Goal: Task Accomplishment & Management: Complete application form

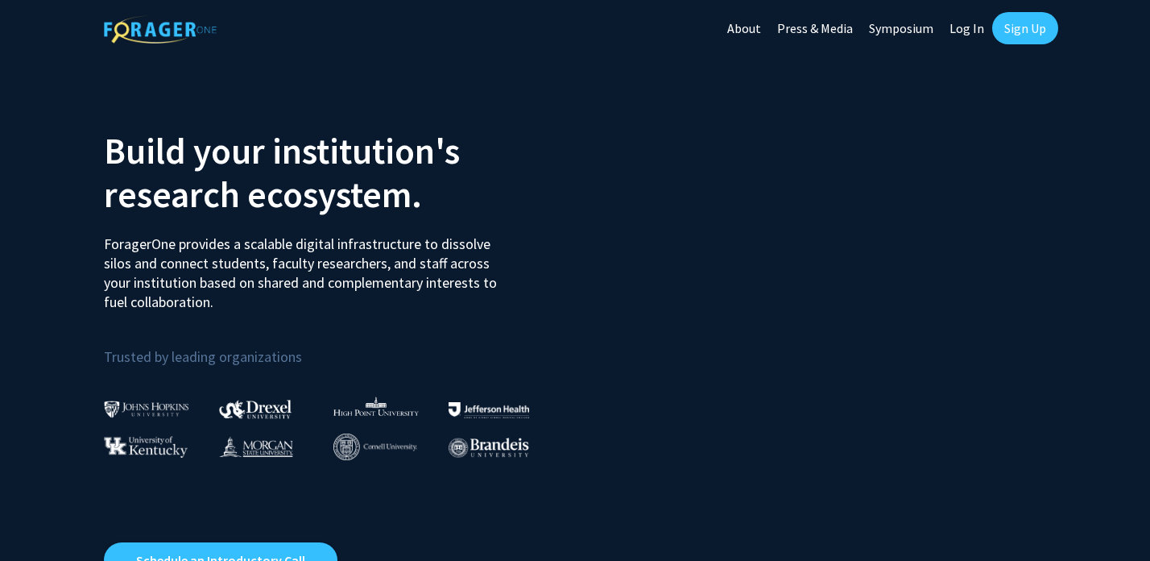
click at [1038, 35] on link "Sign Up" at bounding box center [1026, 28] width 66 height 32
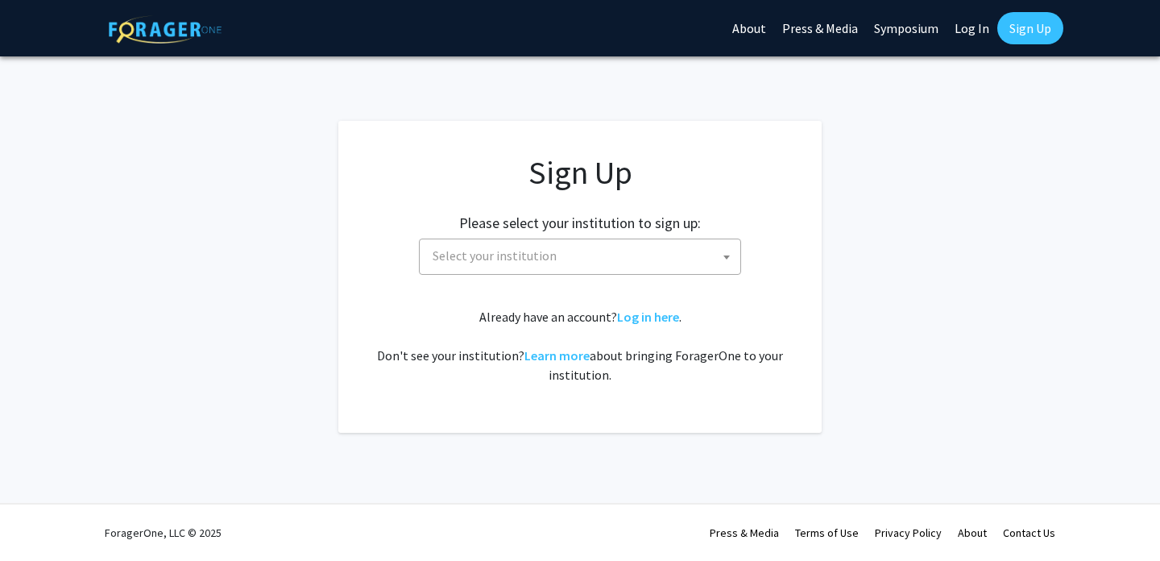
click at [593, 259] on span "Select your institution" at bounding box center [583, 255] width 314 height 33
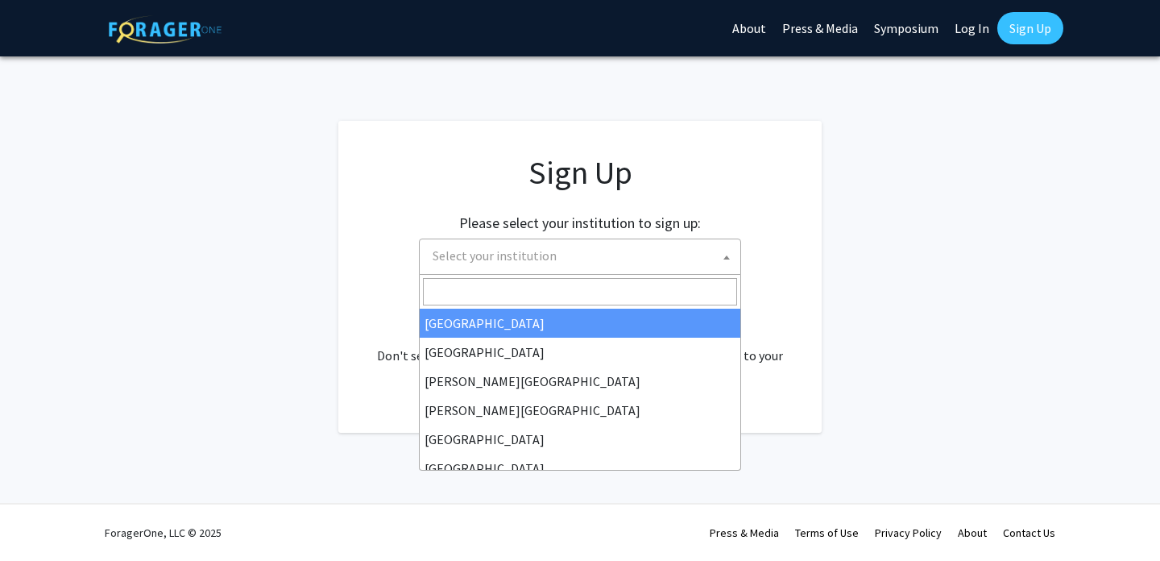
select select "34"
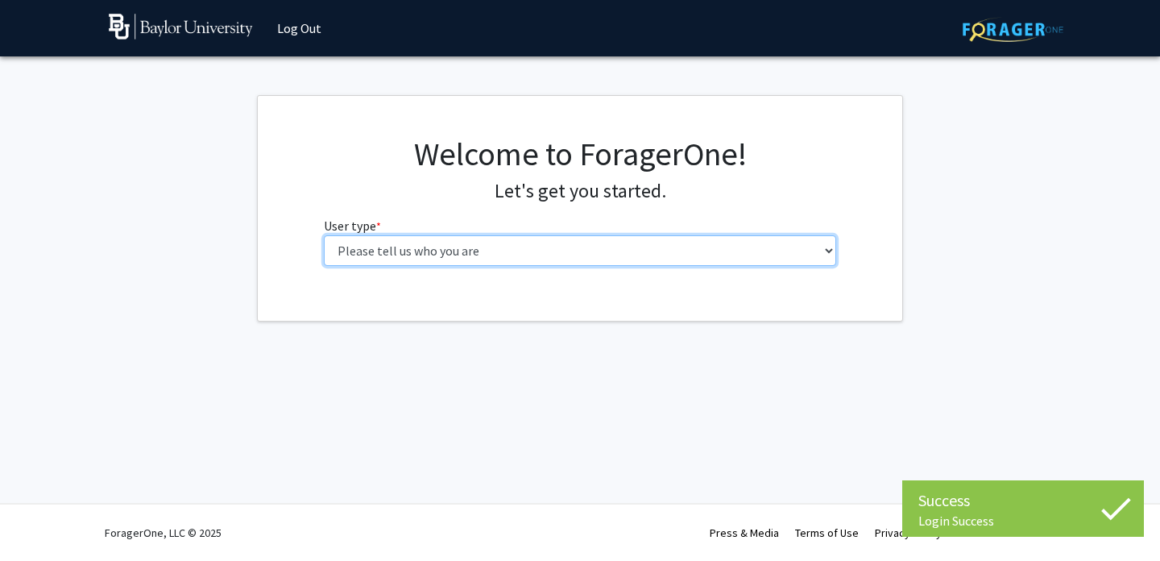
click at [501, 259] on select "Please tell us who you are Undergraduate Student Master's Student Doctoral Cand…" at bounding box center [580, 250] width 513 height 31
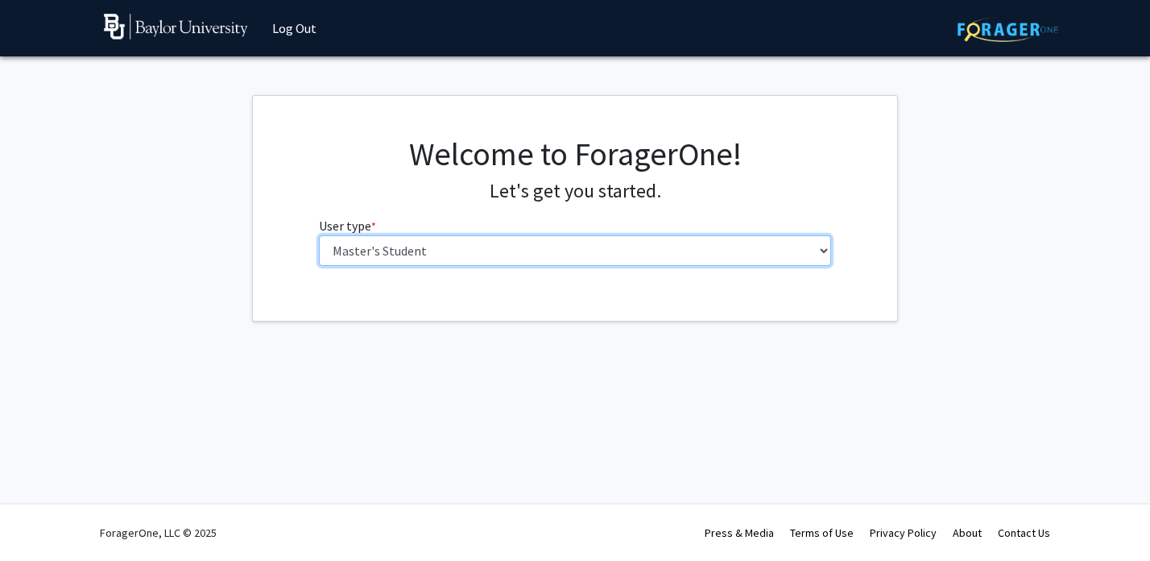
click at [441, 243] on select "Please tell us who you are Undergraduate Student Master's Student Doctoral Cand…" at bounding box center [575, 250] width 513 height 31
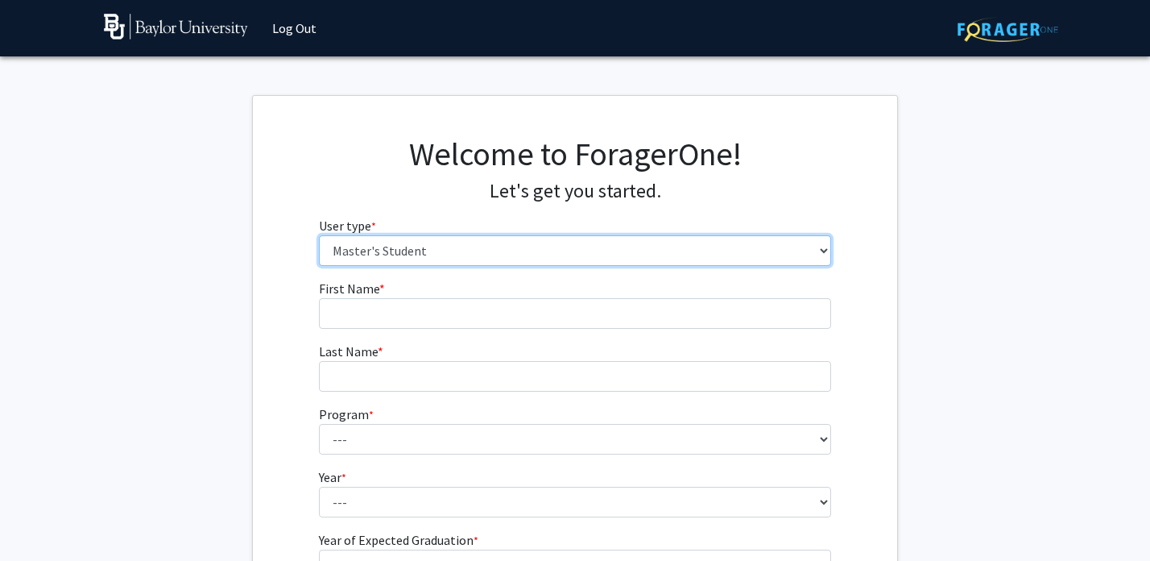
select select "1: undergrad"
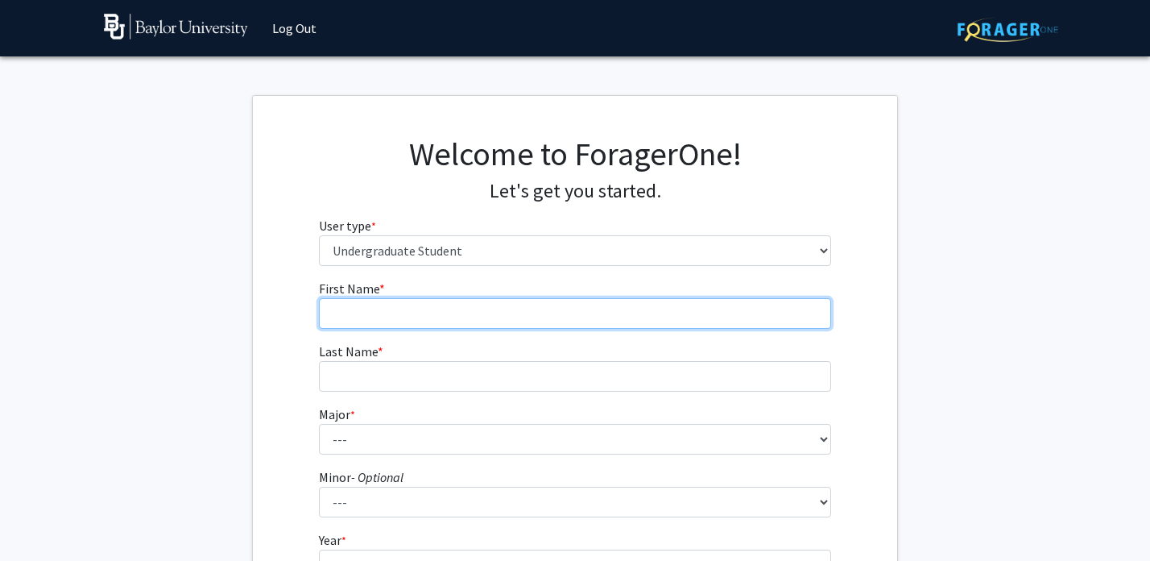
click at [408, 305] on input "First Name * required" at bounding box center [575, 313] width 513 height 31
type input "Tejaswini"
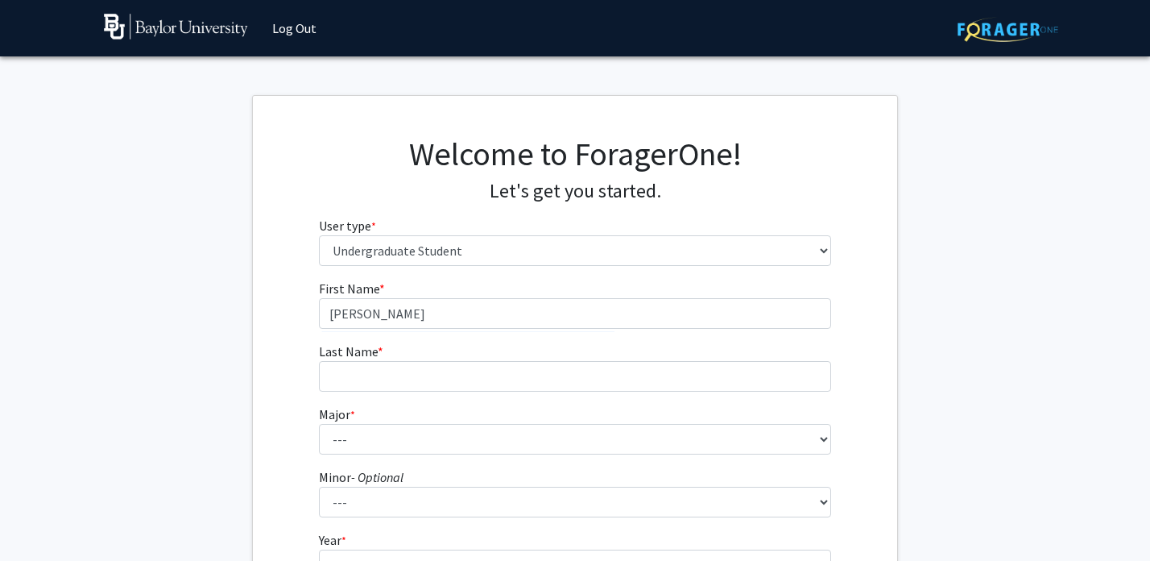
click at [406, 393] on form "First Name * required Tejaswini Last Name * required Major * required --- Accou…" at bounding box center [575, 475] width 513 height 393
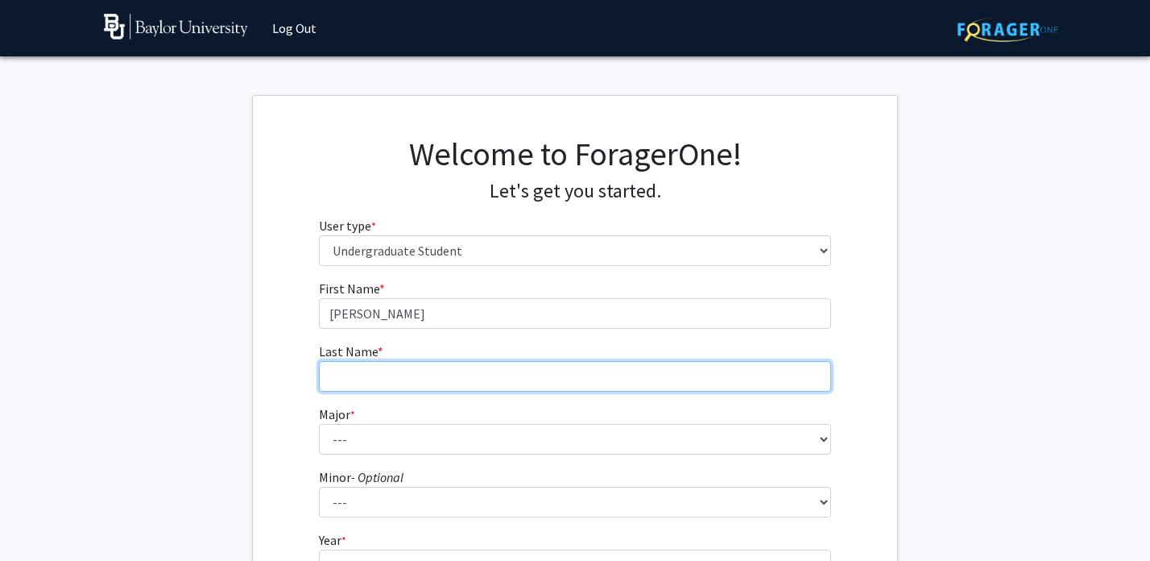
click at [383, 373] on input "Last Name * required" at bounding box center [575, 376] width 513 height 31
type input "Ramesh"
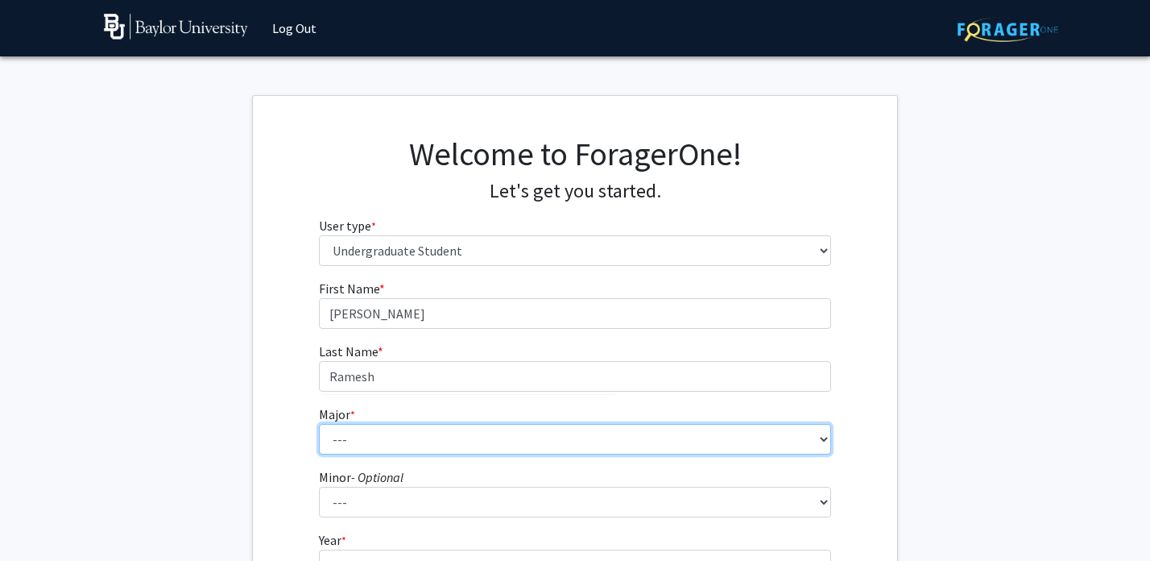
click at [376, 436] on select "--- Accounting American Studies Anthropology Apparel Design & Product Developme…" at bounding box center [575, 439] width 513 height 31
select select "85: 2750"
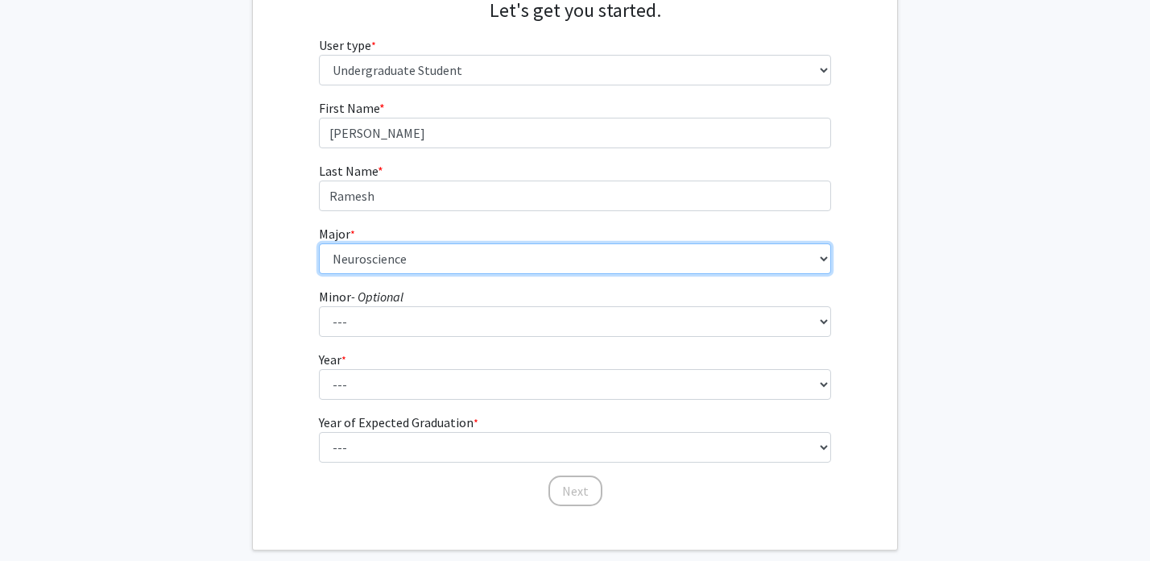
scroll to position [181, 0]
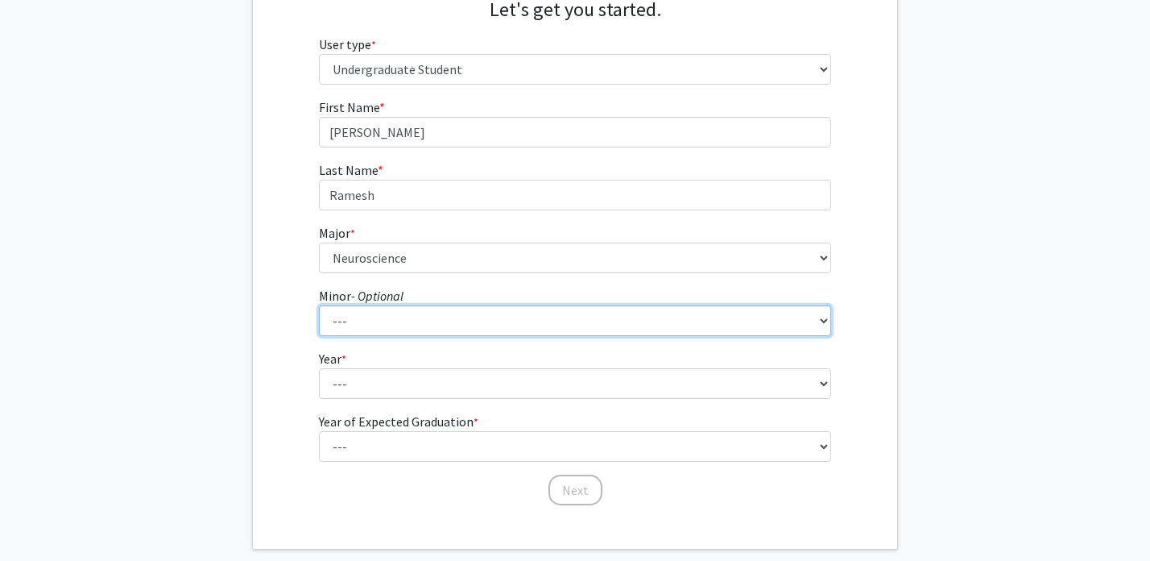
click at [356, 325] on select "--- Advertising American Sign Language American Studies Anthropology Apparel Me…" at bounding box center [575, 320] width 513 height 31
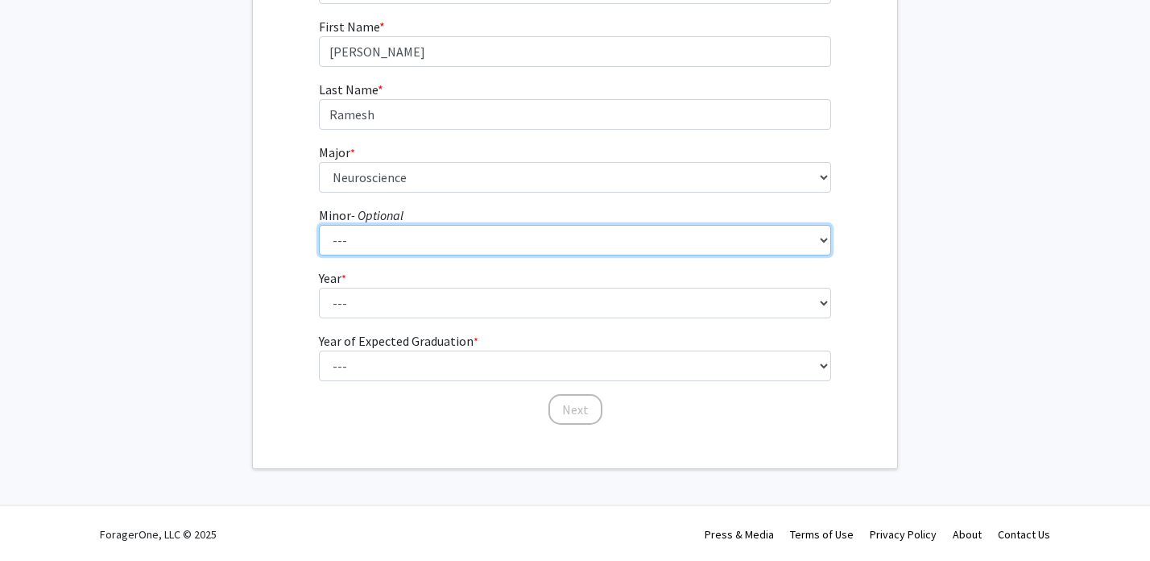
scroll to position [263, 0]
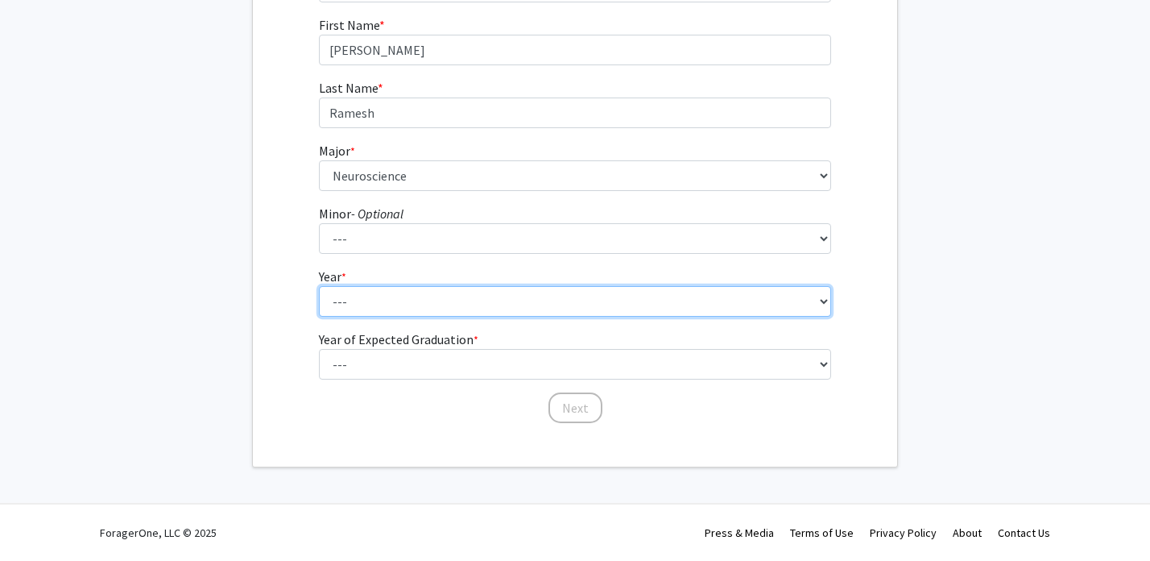
click at [373, 296] on select "--- First-year Sophomore Junior Senior Postbaccalaureate Certificate" at bounding box center [575, 301] width 513 height 31
select select "1: first-year"
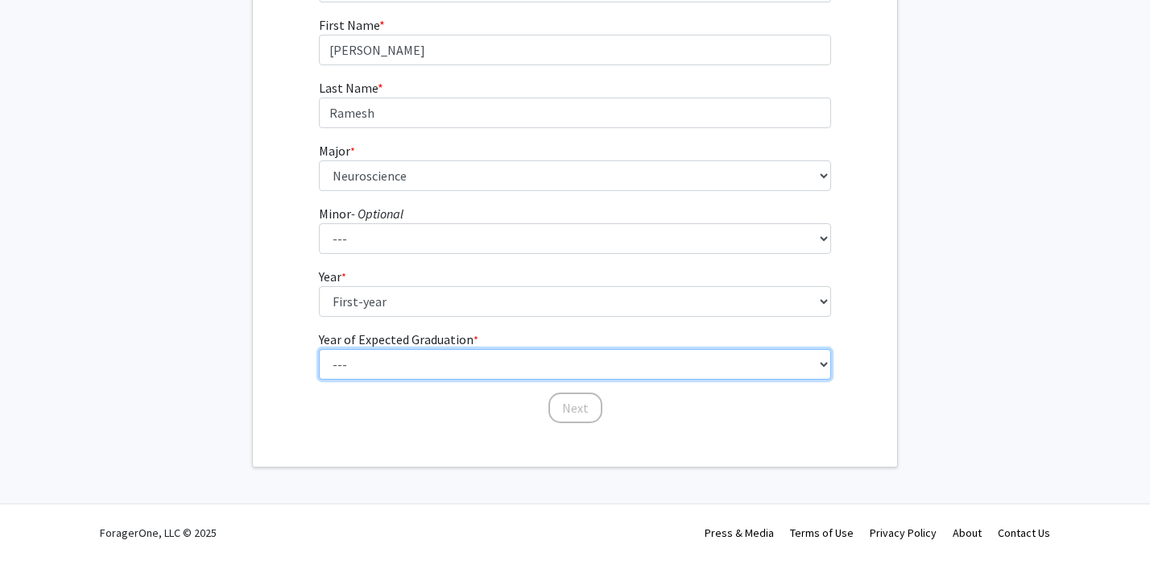
click at [369, 367] on select "--- 2025 2026 2027 2028 2029 2030 2031 2032 2033 2034" at bounding box center [575, 364] width 513 height 31
select select "5: 2029"
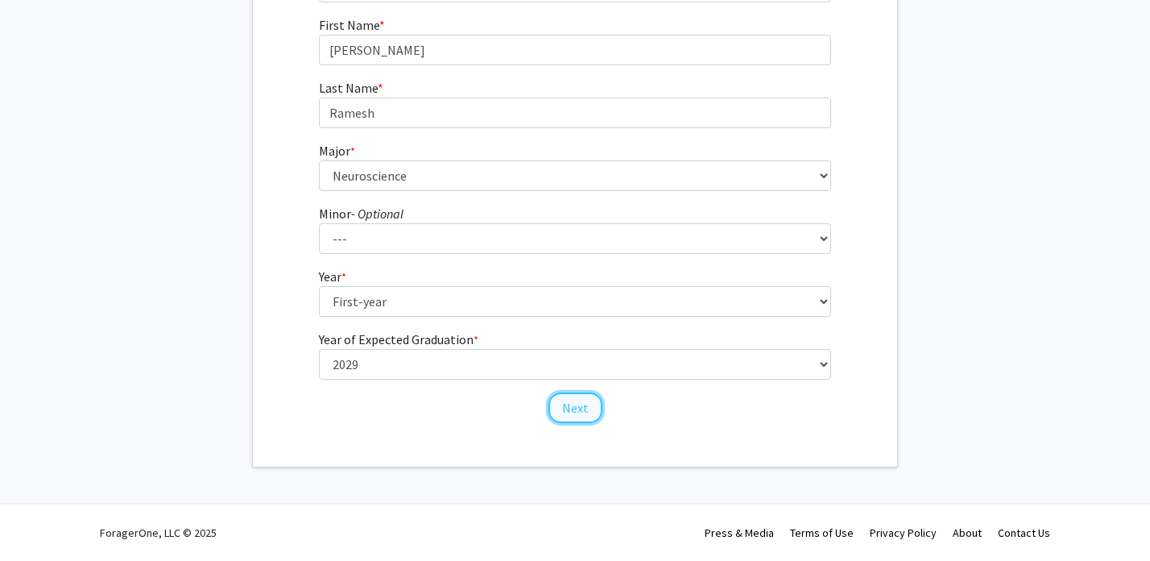
click at [571, 397] on button "Next" at bounding box center [576, 407] width 54 height 31
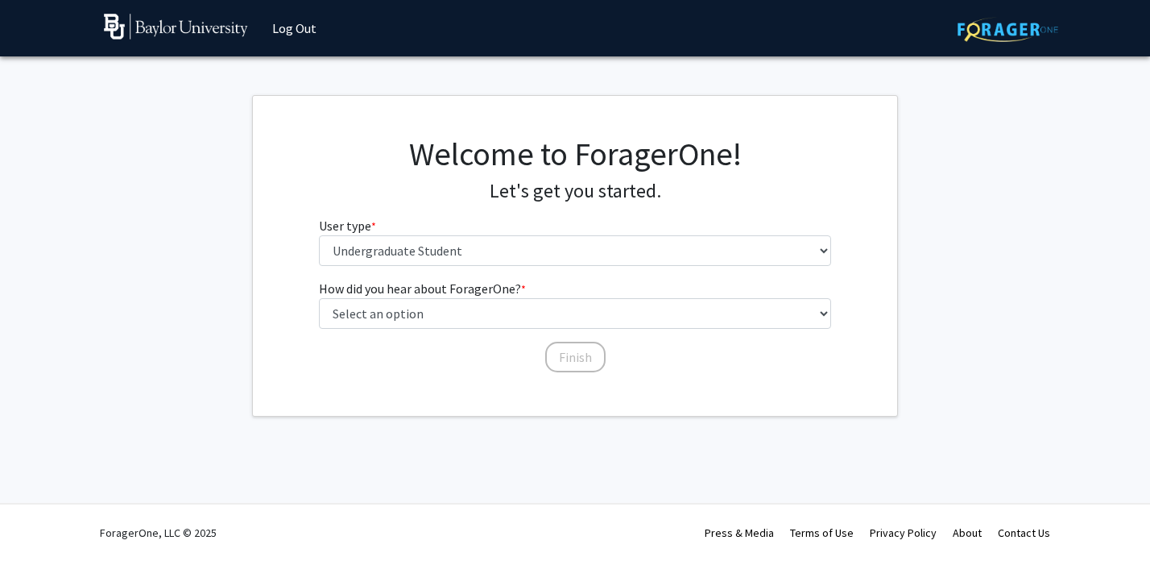
scroll to position [0, 0]
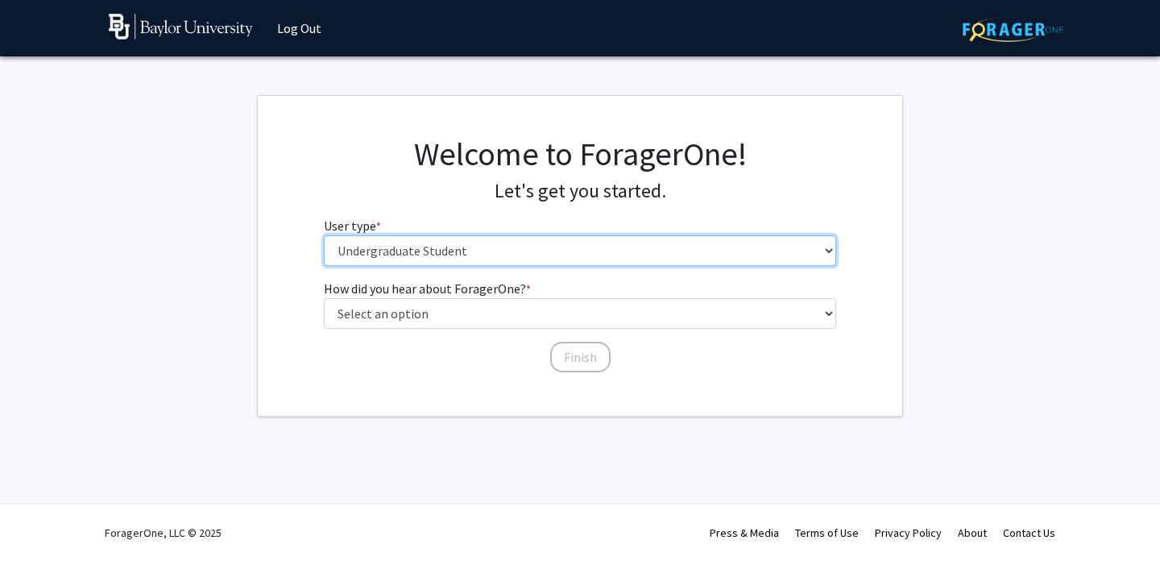
click at [420, 257] on select "Please tell us who you are Undergraduate Student Master's Student Doctoral Cand…" at bounding box center [580, 250] width 513 height 31
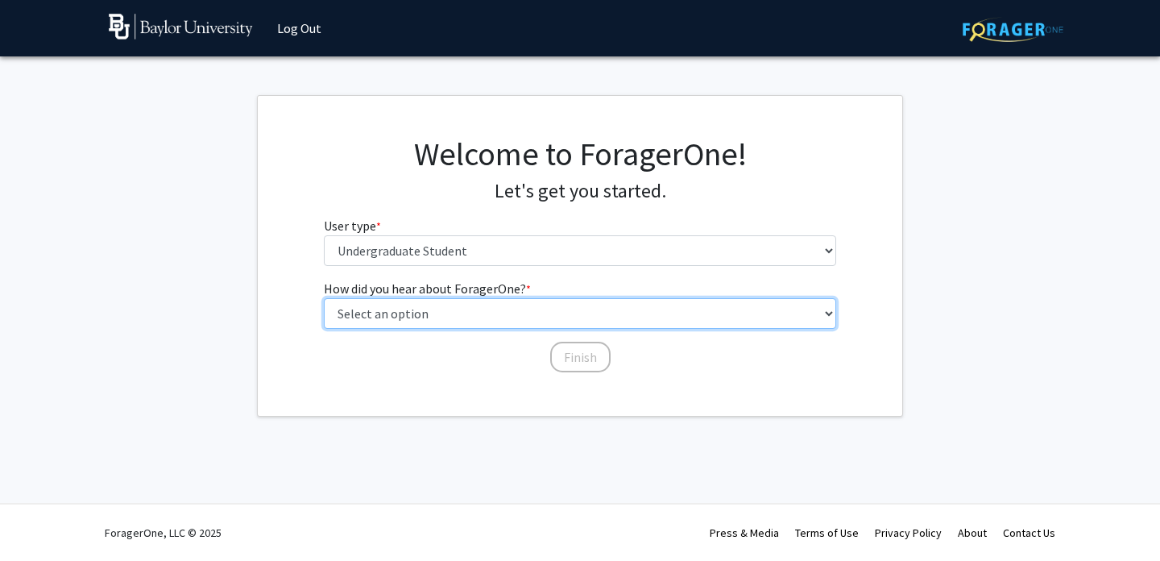
click at [429, 312] on select "Select an option Peer/student recommendation Faculty/staff recommendation Unive…" at bounding box center [580, 313] width 513 height 31
select select "1: peer_recommendation"
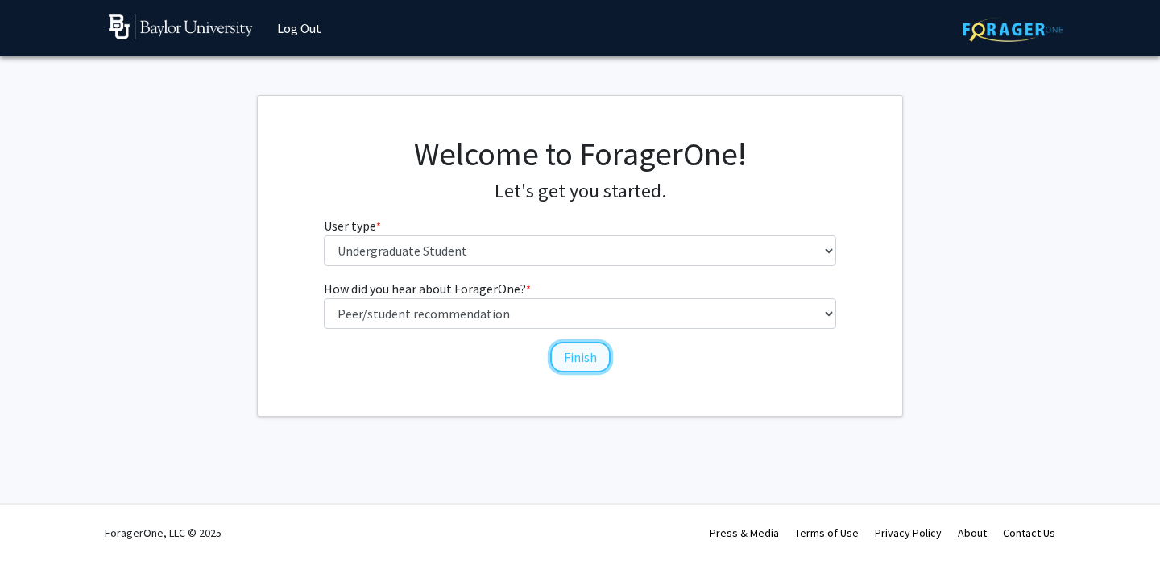
click at [577, 353] on button "Finish" at bounding box center [580, 357] width 60 height 31
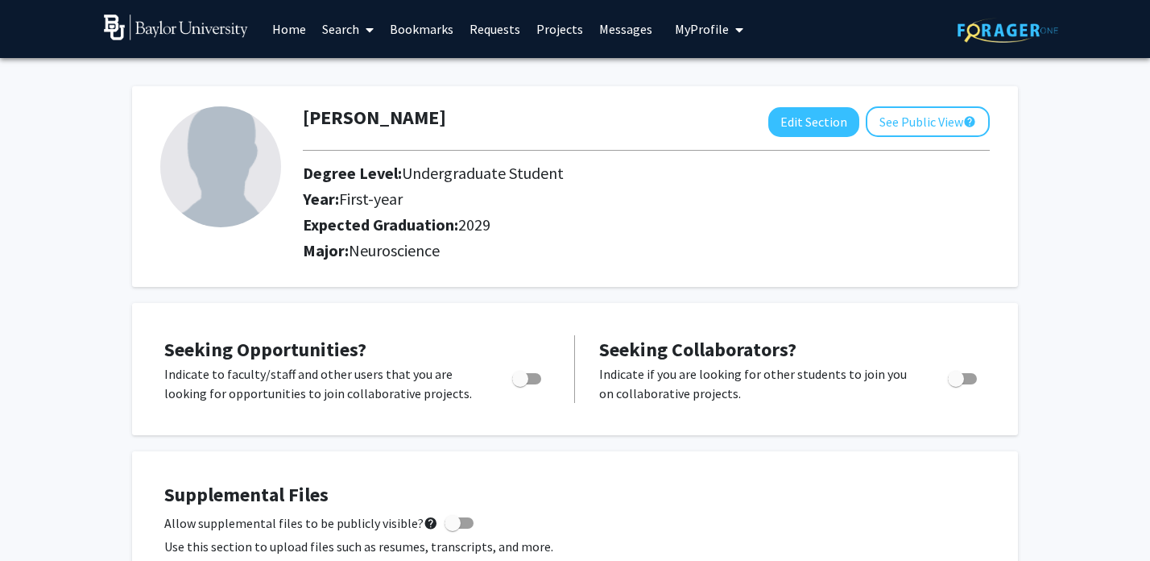
click at [337, 26] on link "Search" at bounding box center [348, 29] width 68 height 56
click at [348, 64] on span "Faculty/Staff" at bounding box center [373, 74] width 118 height 32
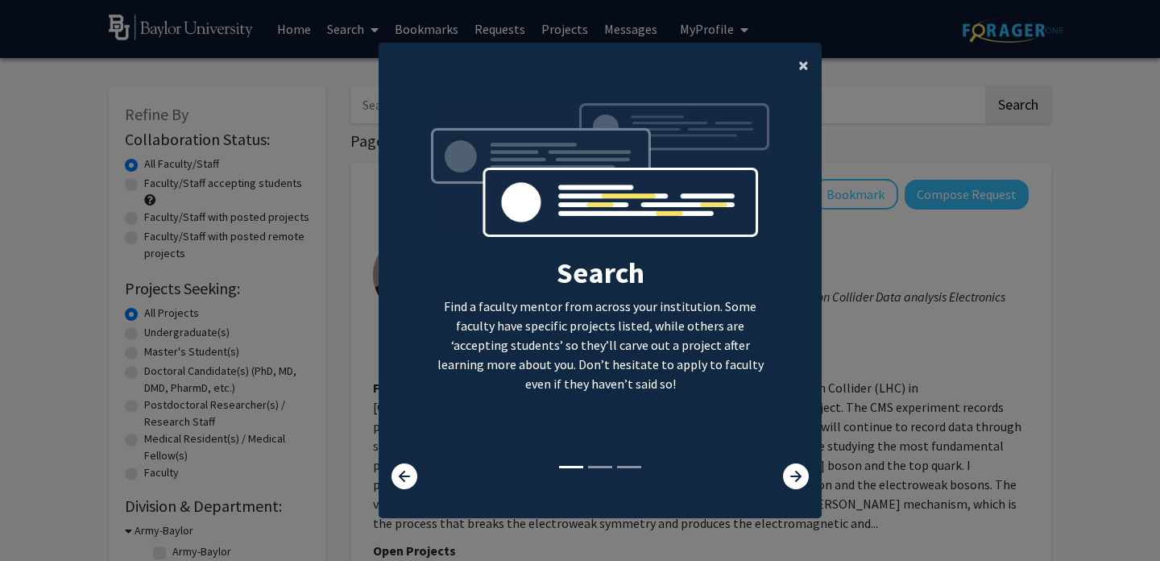
click at [798, 64] on span "×" at bounding box center [803, 64] width 10 height 25
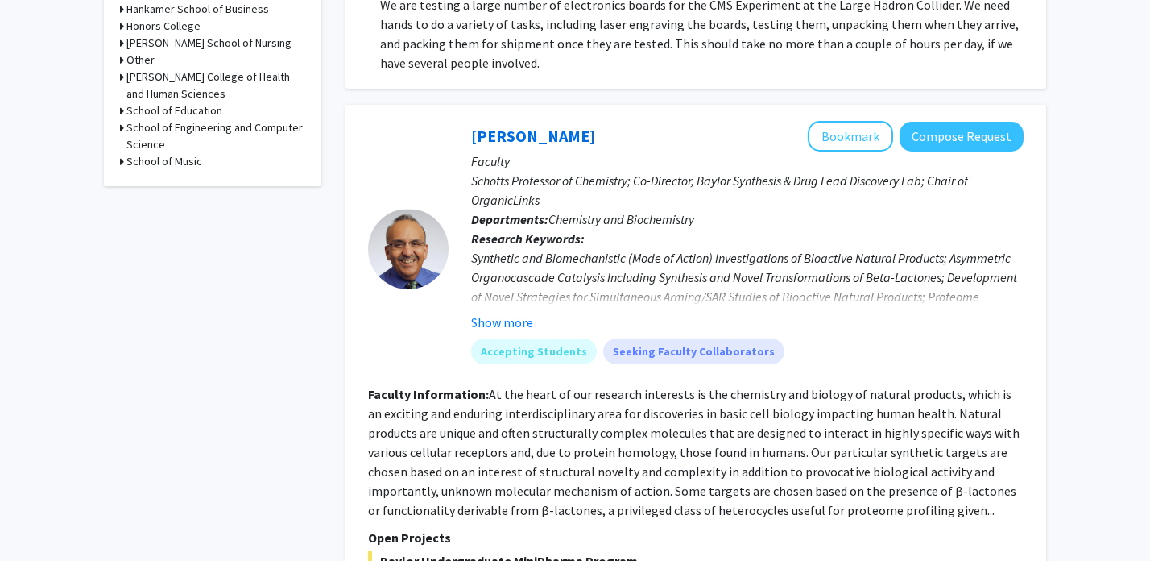
scroll to position [1101, 0]
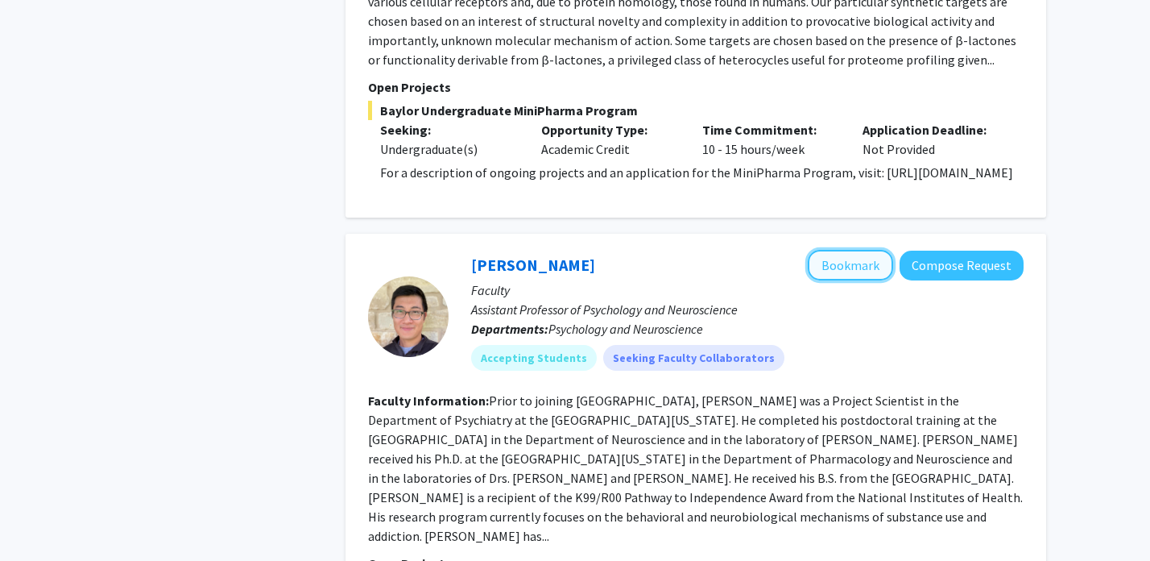
click at [834, 260] on button "Bookmark" at bounding box center [850, 265] width 85 height 31
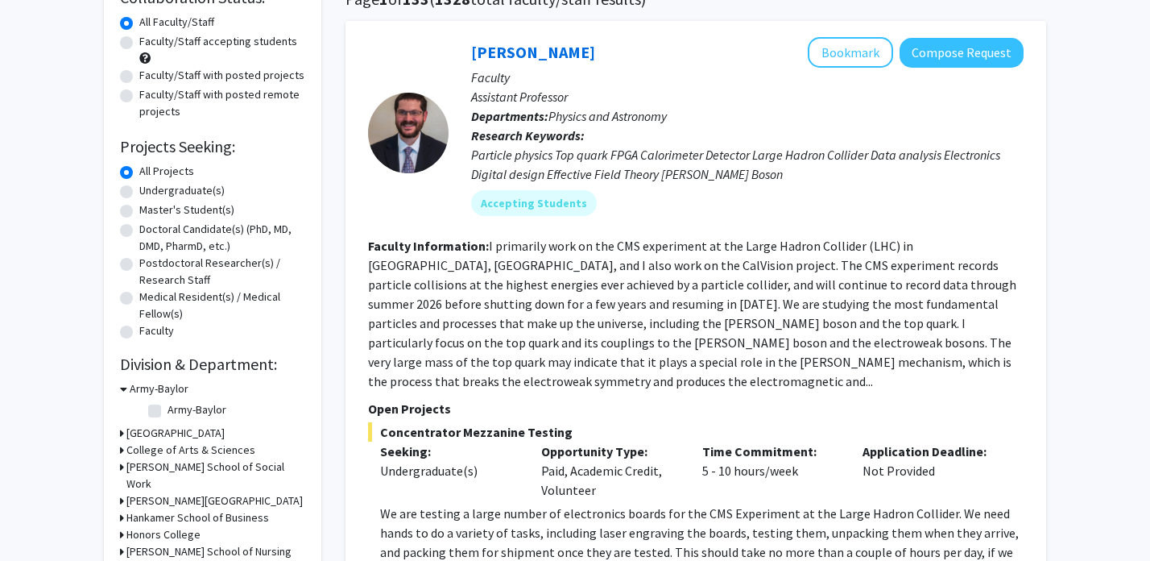
scroll to position [158, 0]
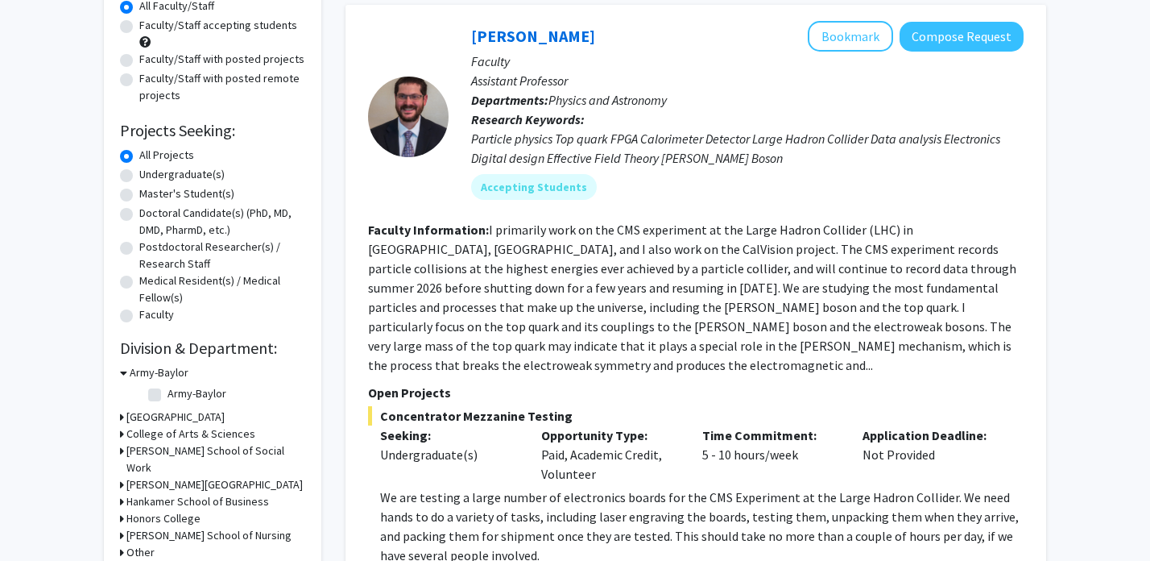
click at [174, 176] on label "Undergraduate(s)" at bounding box center [181, 174] width 85 height 17
click at [150, 176] on input "Undergraduate(s)" at bounding box center [144, 171] width 10 height 10
radio input "true"
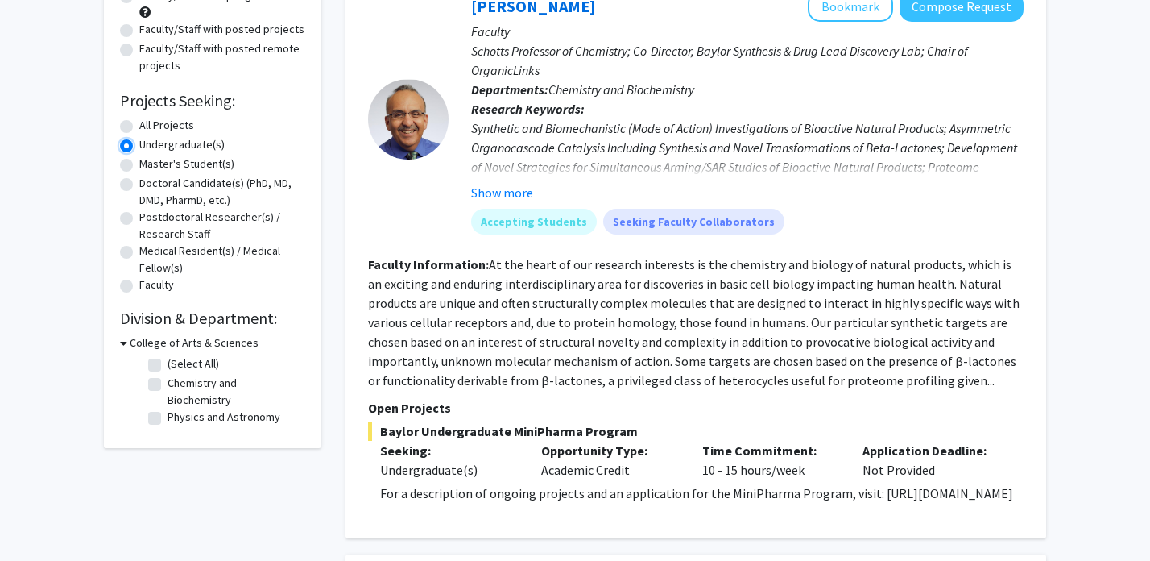
scroll to position [198, 0]
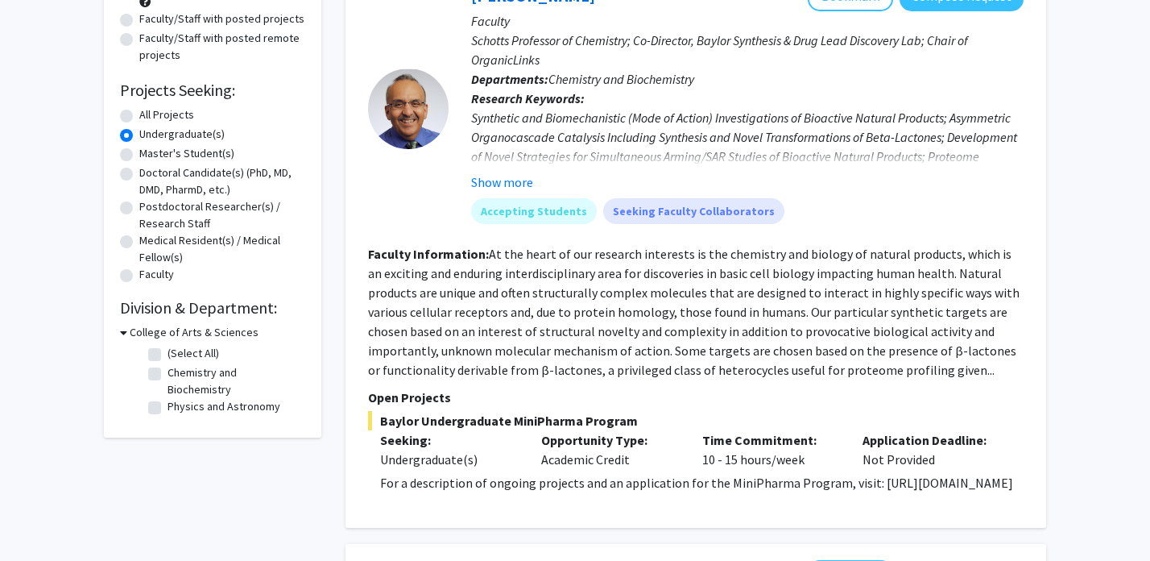
click at [168, 330] on h3 "College of Arts & Sciences" at bounding box center [194, 332] width 129 height 17
click at [168, 330] on h3 "College of Arts & Sciences" at bounding box center [190, 332] width 129 height 17
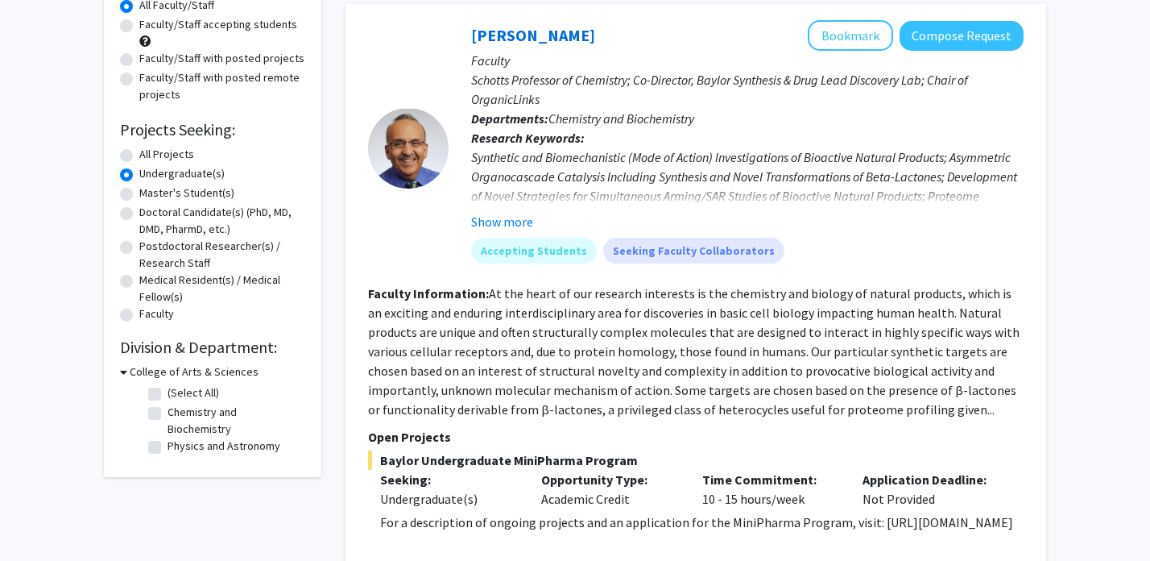
scroll to position [163, 0]
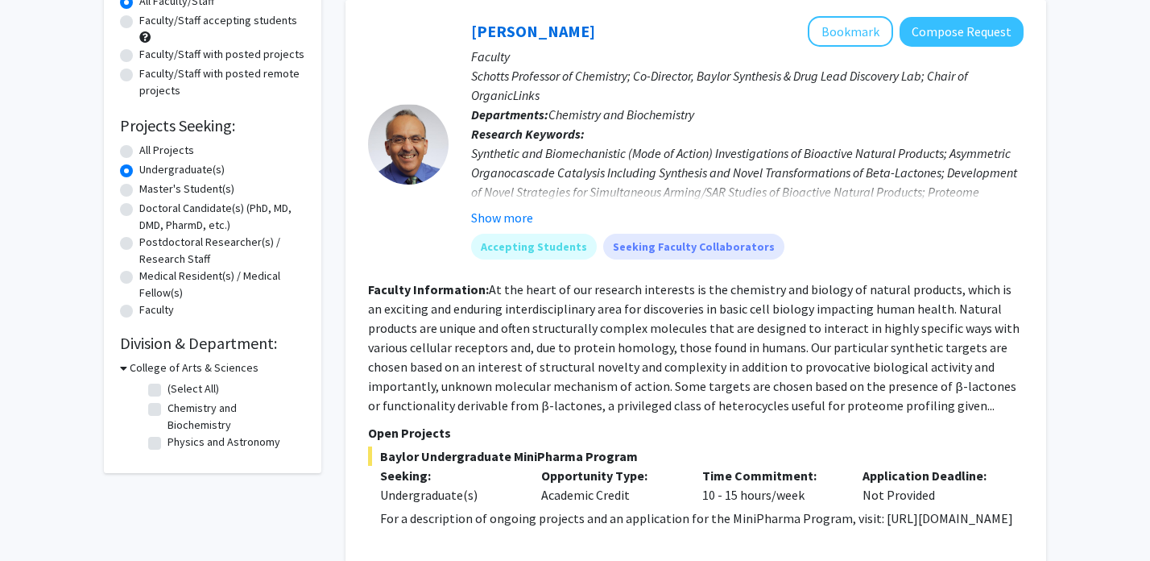
click at [139, 147] on label "All Projects" at bounding box center [166, 150] width 55 height 17
click at [139, 147] on input "All Projects" at bounding box center [144, 147] width 10 height 10
radio input "true"
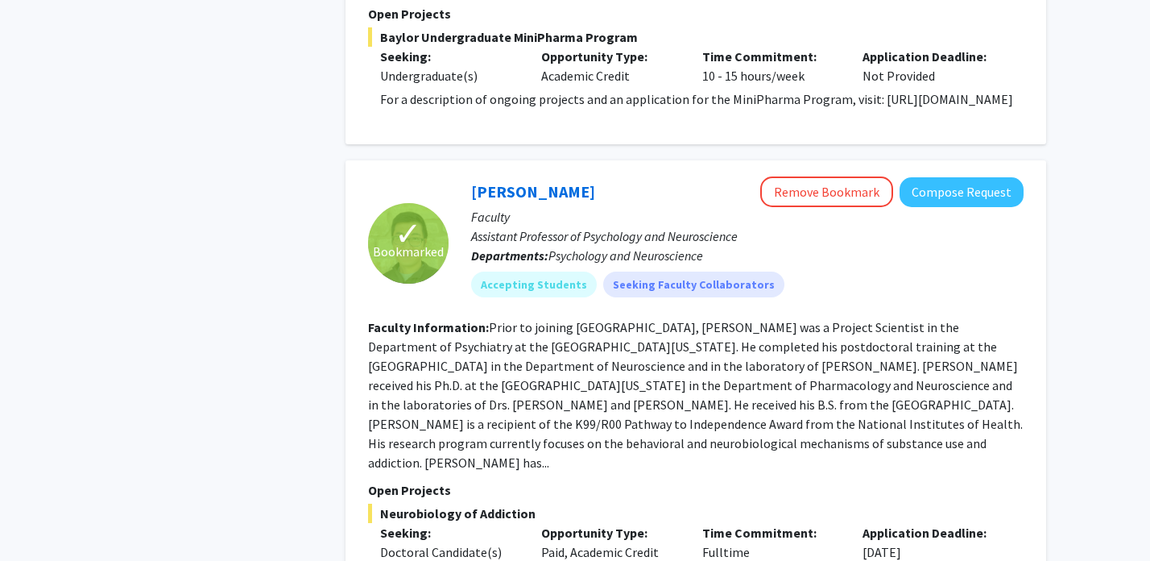
scroll to position [1176, 0]
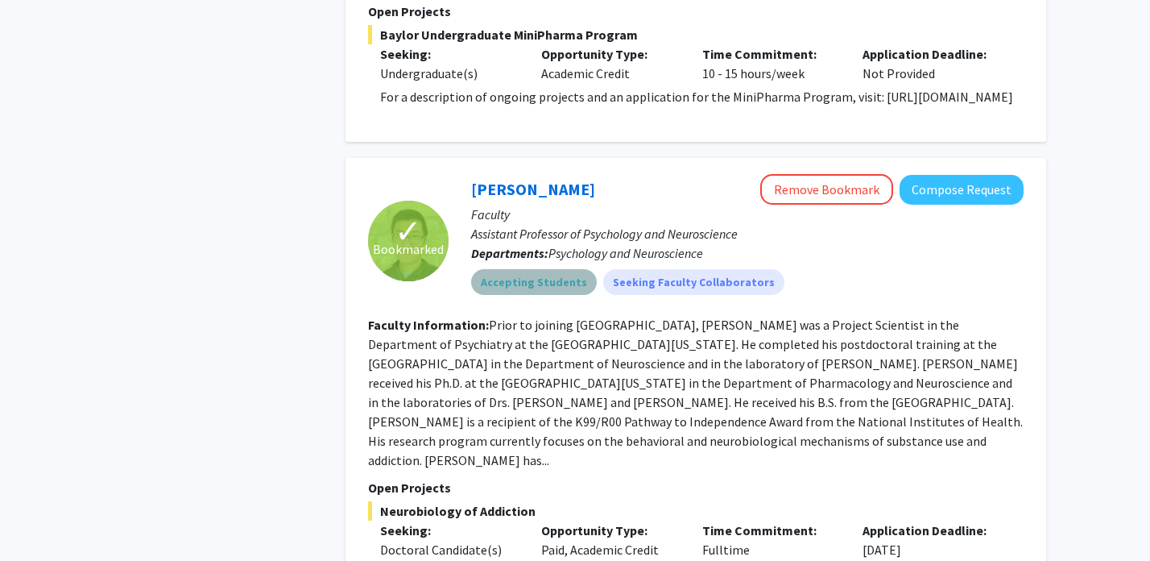
click at [534, 284] on mat-chip "Accepting Students" at bounding box center [534, 282] width 126 height 26
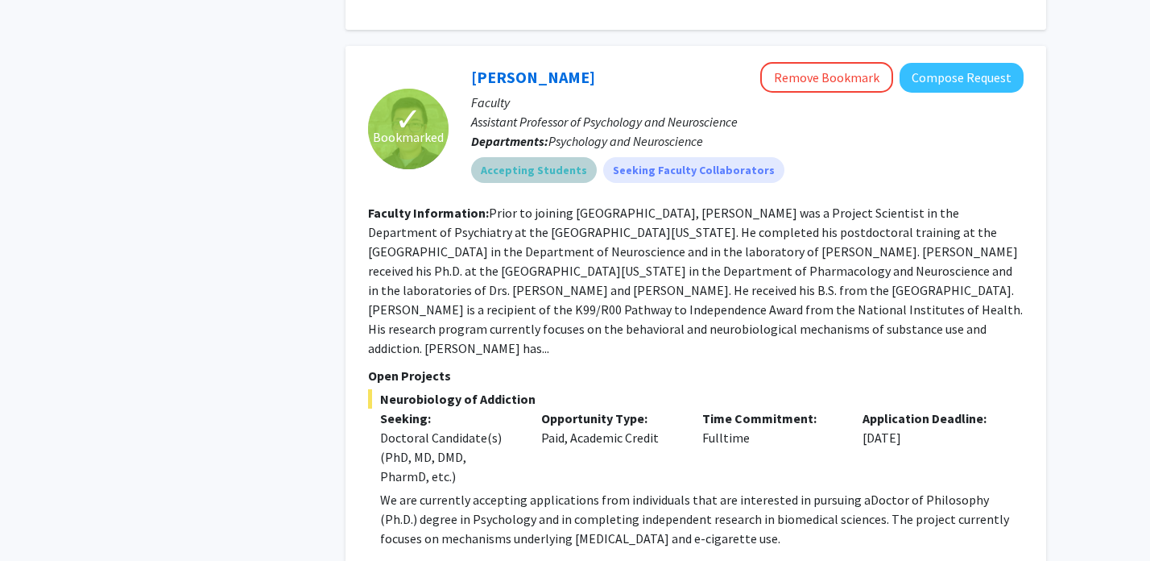
scroll to position [1289, 0]
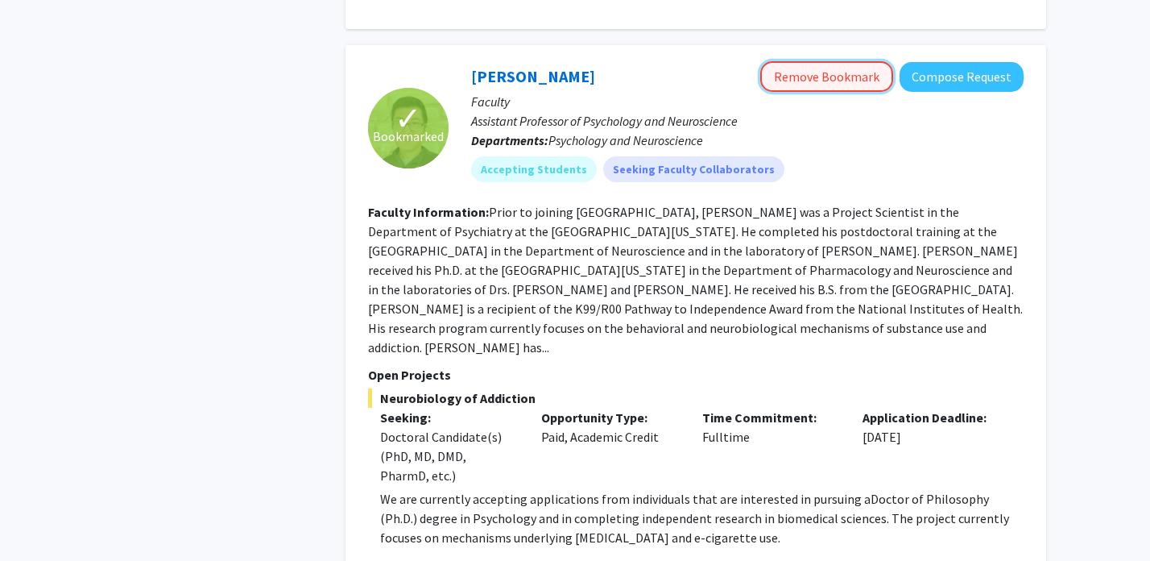
click at [835, 75] on button "Remove Bookmark" at bounding box center [827, 76] width 133 height 31
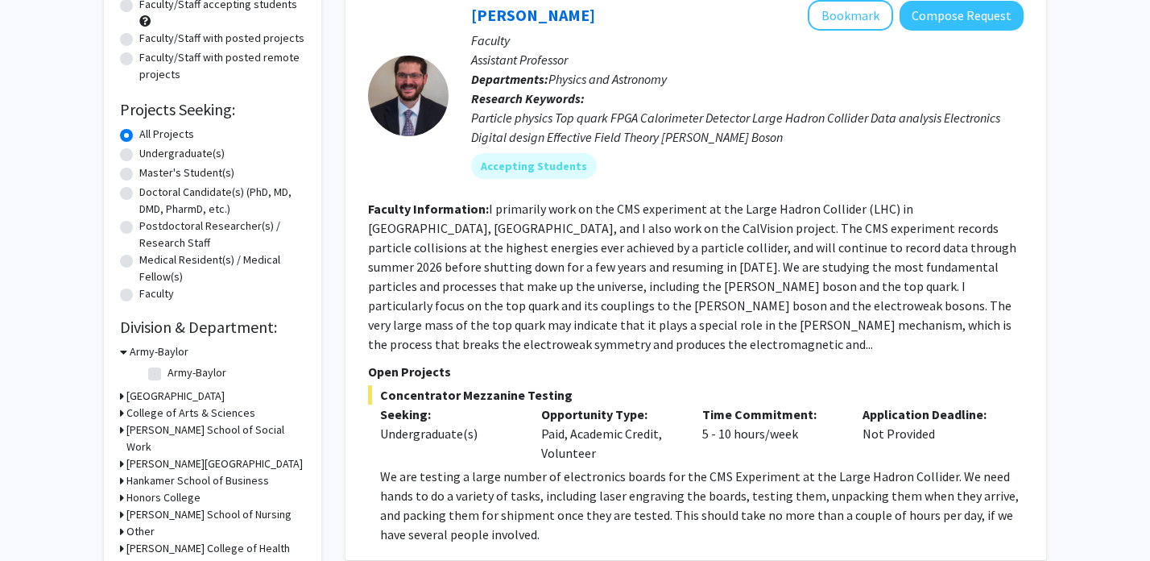
scroll to position [0, 0]
